Goal: Task Accomplishment & Management: Use online tool/utility

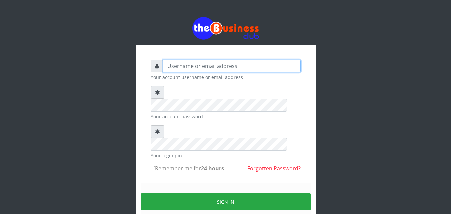
click at [167, 66] on input "text" at bounding box center [232, 66] width 138 height 13
type input "siesther"
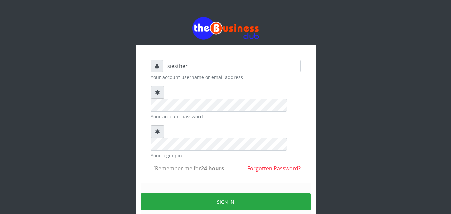
click at [163, 183] on div "Sign in" at bounding box center [226, 202] width 170 height 38
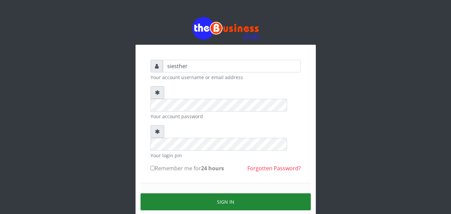
click at [231, 193] on button "Sign in" at bounding box center [226, 201] width 170 height 17
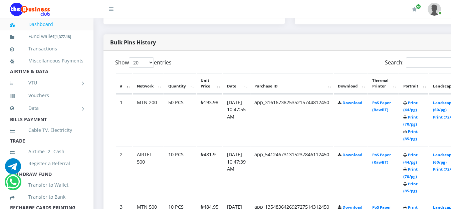
scroll to position [334, 0]
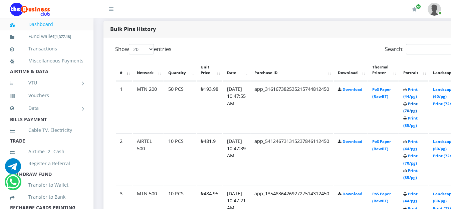
click at [418, 107] on link "Print (70/pg)" at bounding box center [410, 107] width 14 height 12
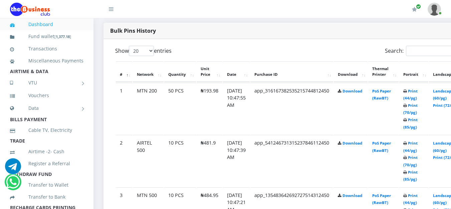
scroll to position [346, 0]
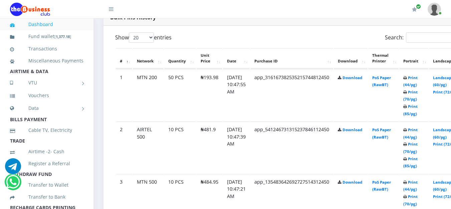
click at [418, 149] on td "Print (44/pg) Print (70/pg) Print (85/pg)" at bounding box center [413, 148] width 29 height 52
click at [418, 146] on link "Print (70/pg)" at bounding box center [410, 148] width 14 height 12
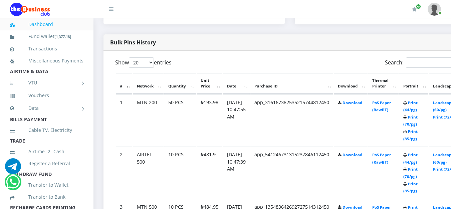
scroll to position [334, 0]
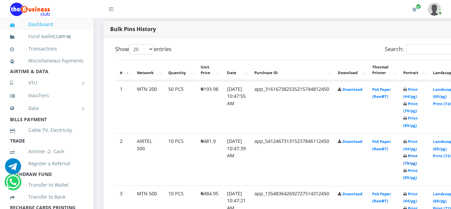
click at [418, 157] on link "Print (70/pg)" at bounding box center [410, 159] width 14 height 12
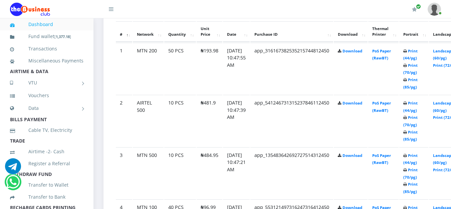
scroll to position [386, 0]
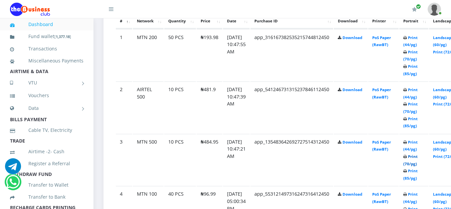
click at [418, 159] on link "Print (70/pg)" at bounding box center [410, 160] width 14 height 12
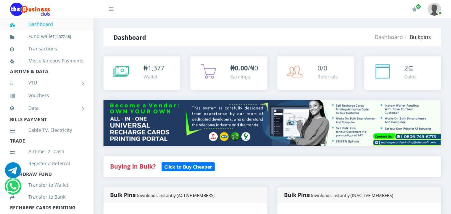
scroll to position [257, 0]
